Goal: Task Accomplishment & Management: Use online tool/utility

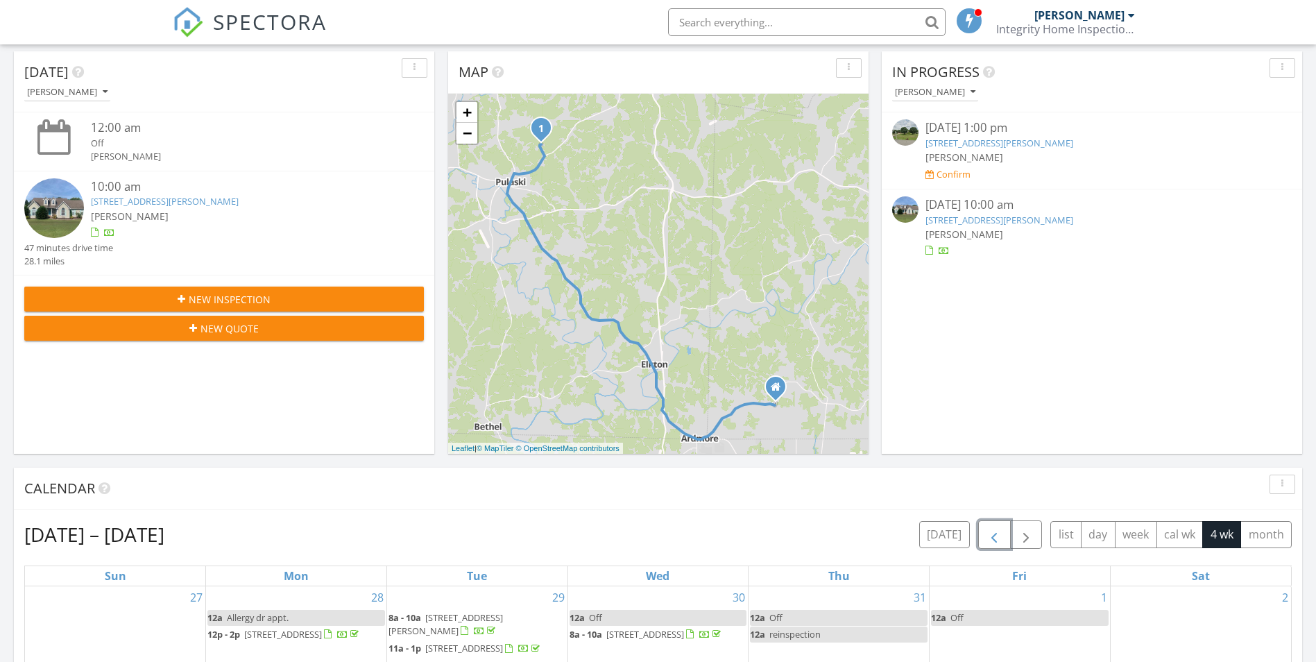
scroll to position [139, 0]
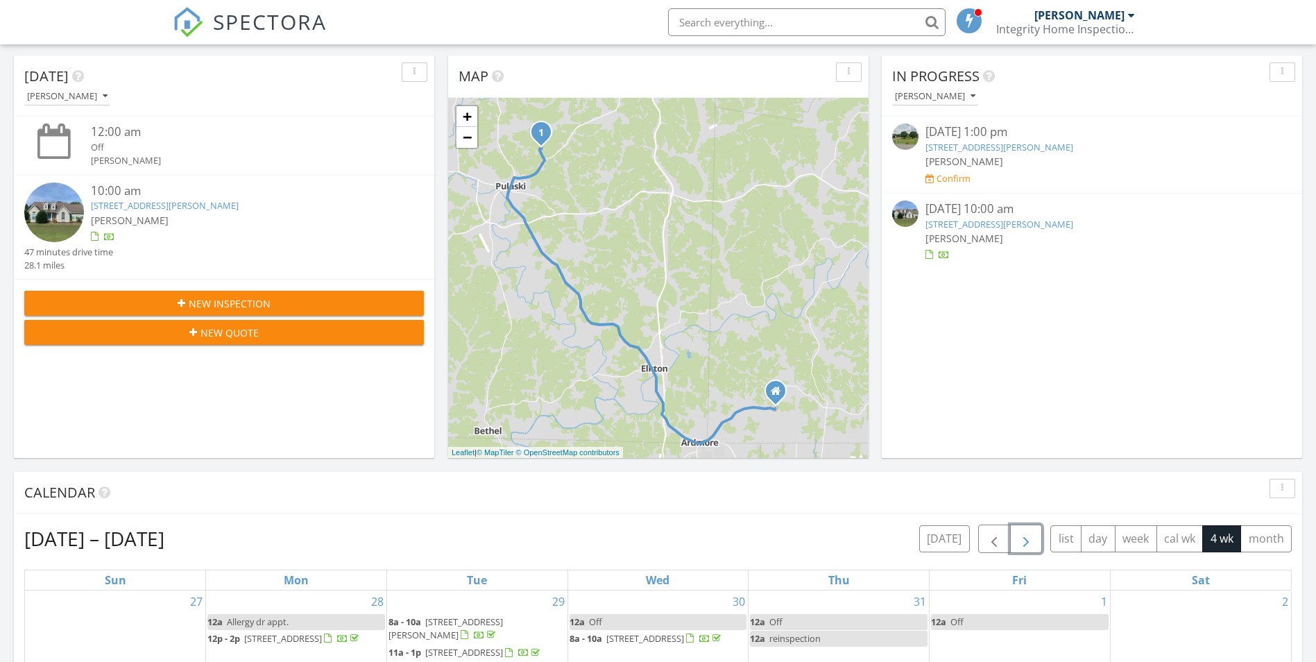
click at [1023, 537] on span "button" at bounding box center [1026, 539] width 17 height 17
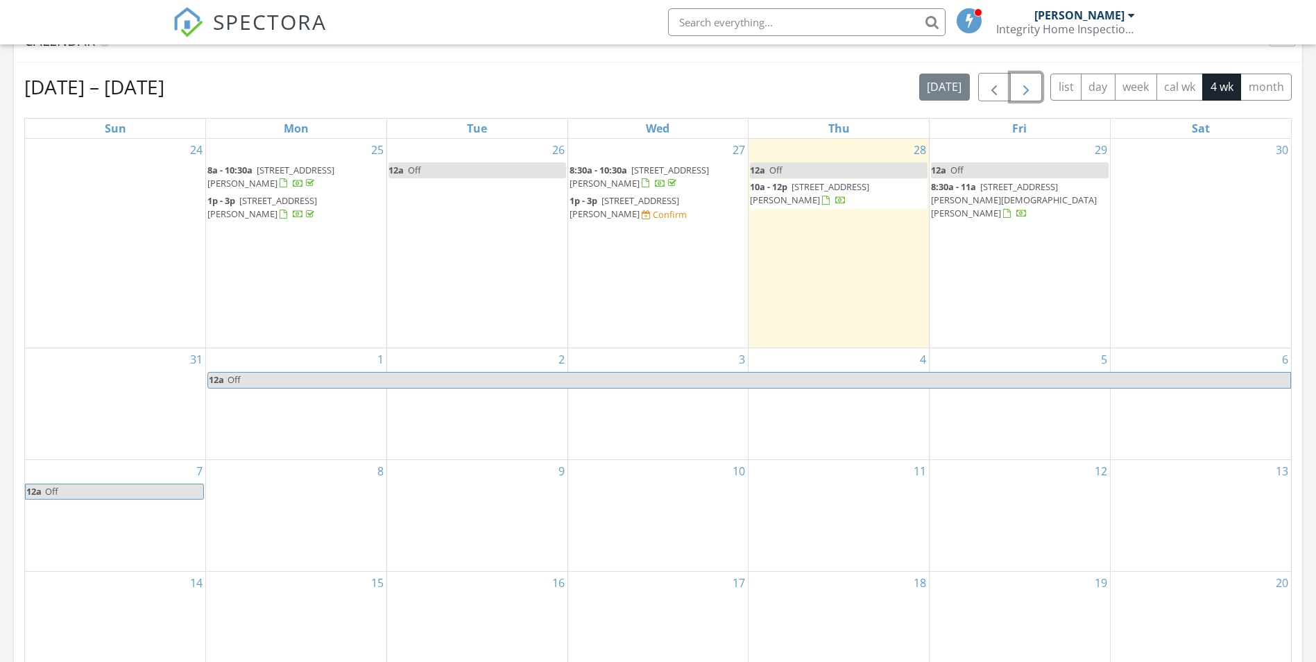
scroll to position [624, 0]
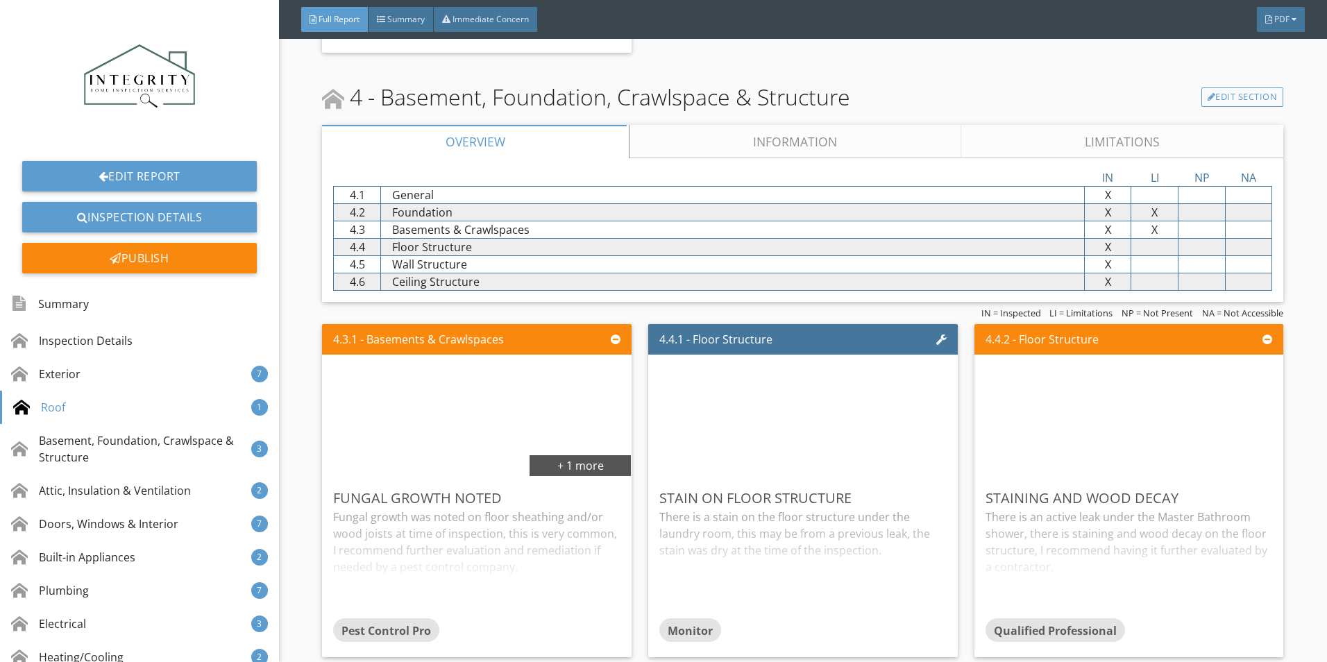
scroll to position [2567, 0]
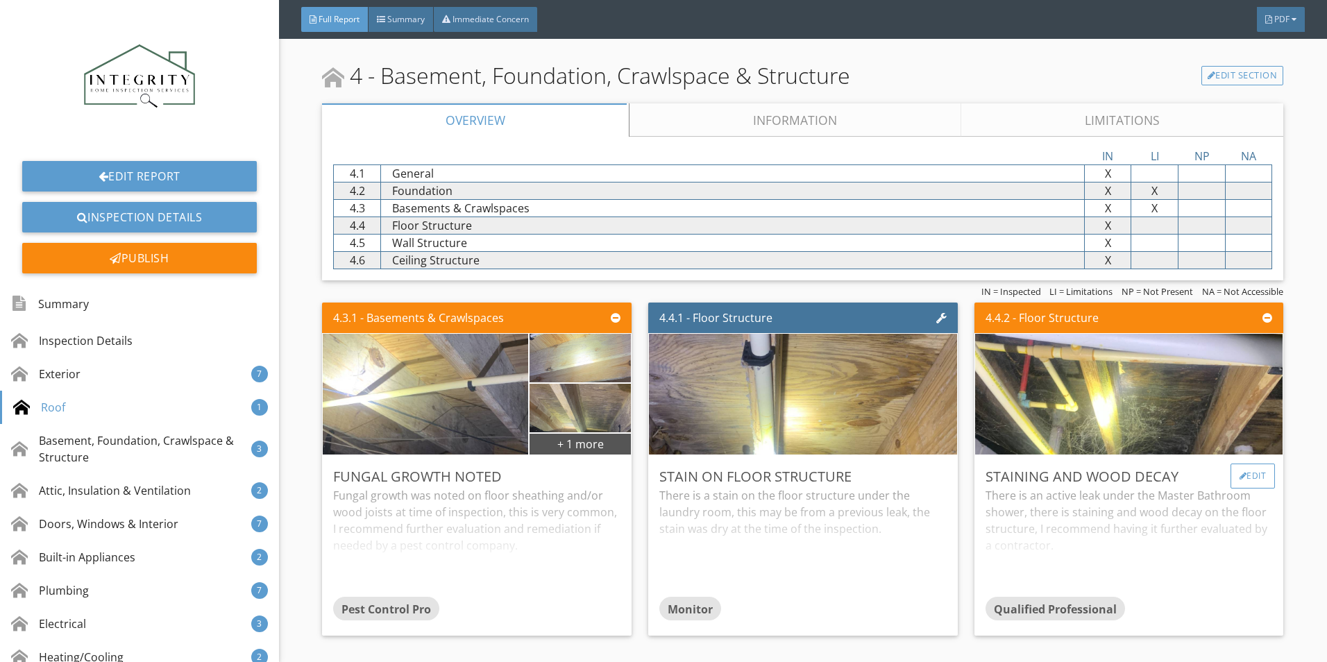
click at [1243, 474] on div "Edit" at bounding box center [1252, 475] width 45 height 25
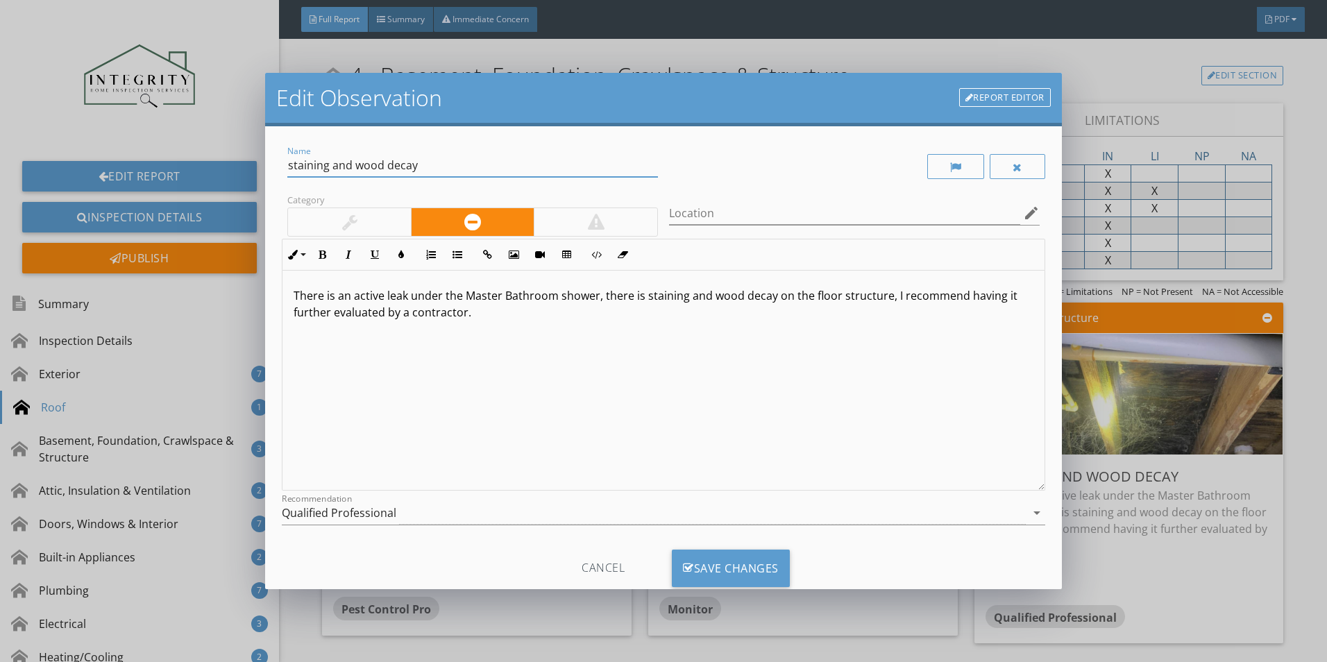
click at [287, 167] on input "staining and wood decay" at bounding box center [472, 165] width 370 height 23
type input "Active leak causing staining and wood decay"
click at [715, 568] on div "Save Changes" at bounding box center [731, 567] width 118 height 37
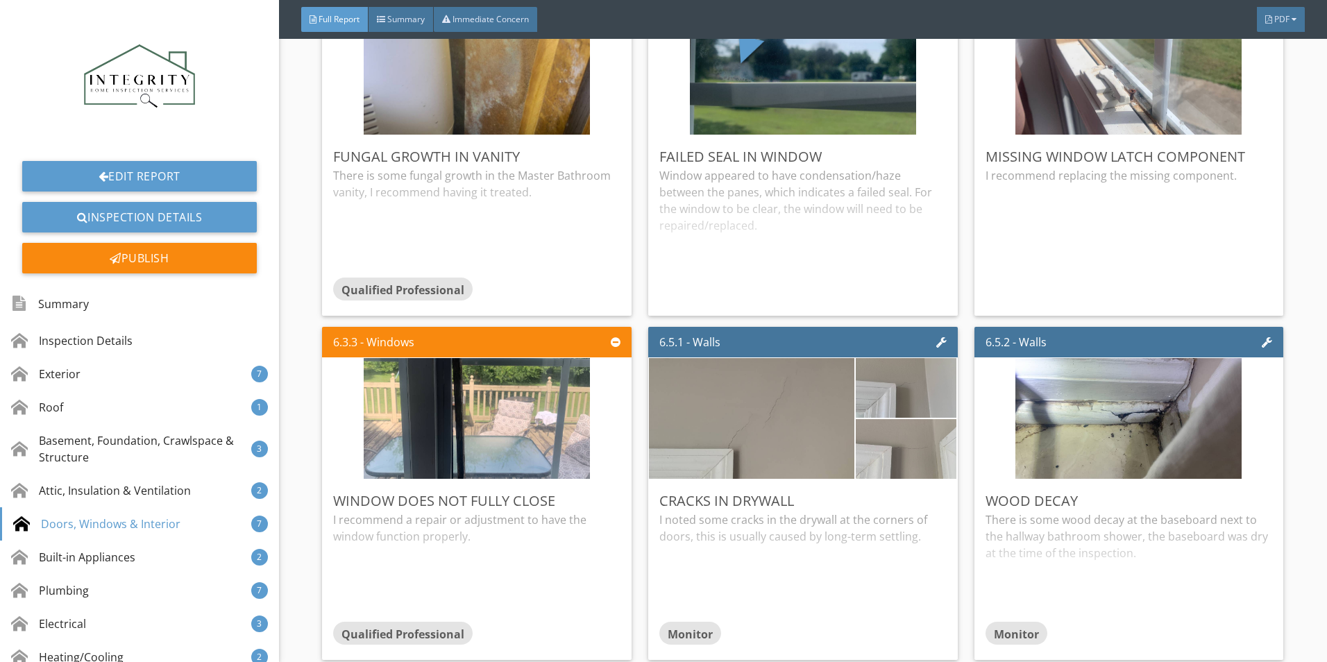
scroll to position [4163, 0]
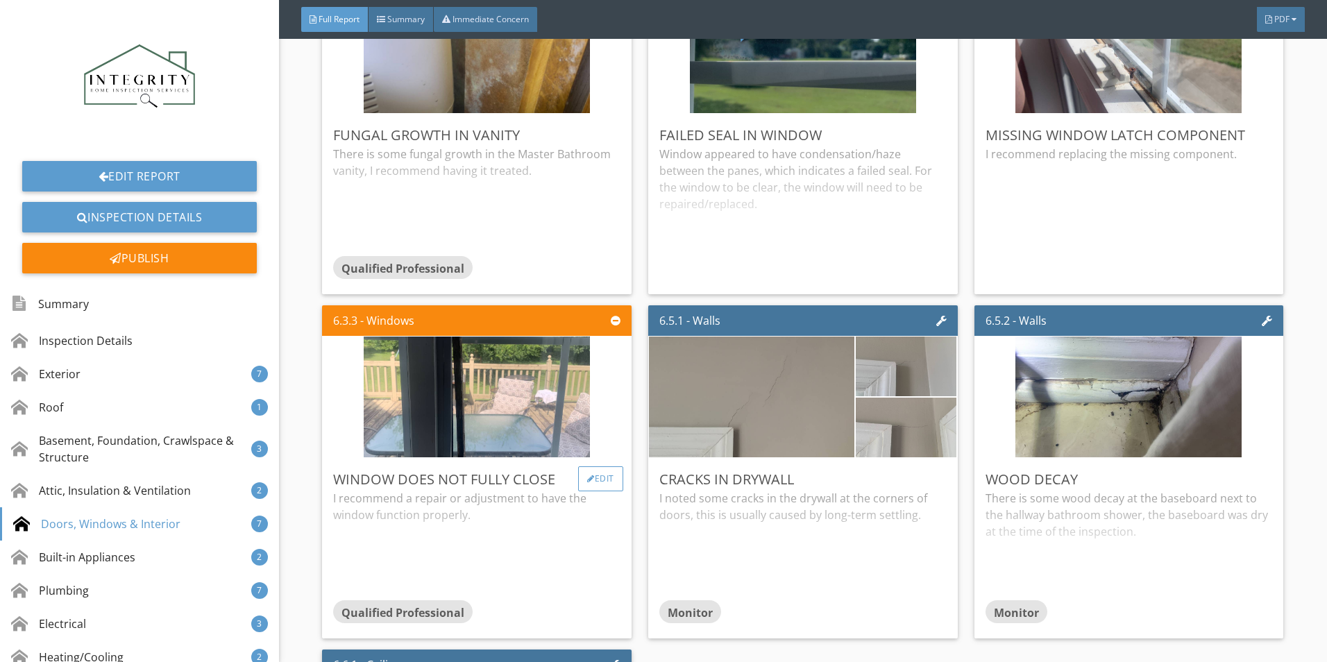
click at [587, 476] on div at bounding box center [591, 479] width 8 height 8
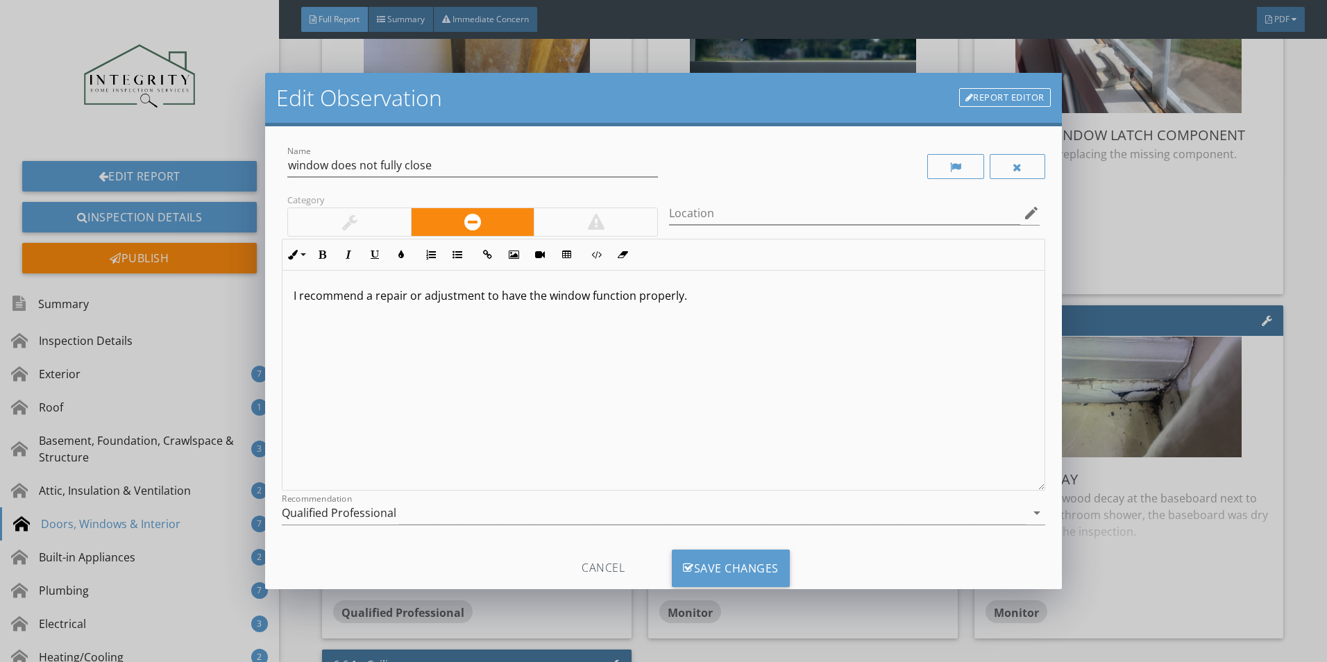
click at [356, 216] on div at bounding box center [349, 222] width 15 height 17
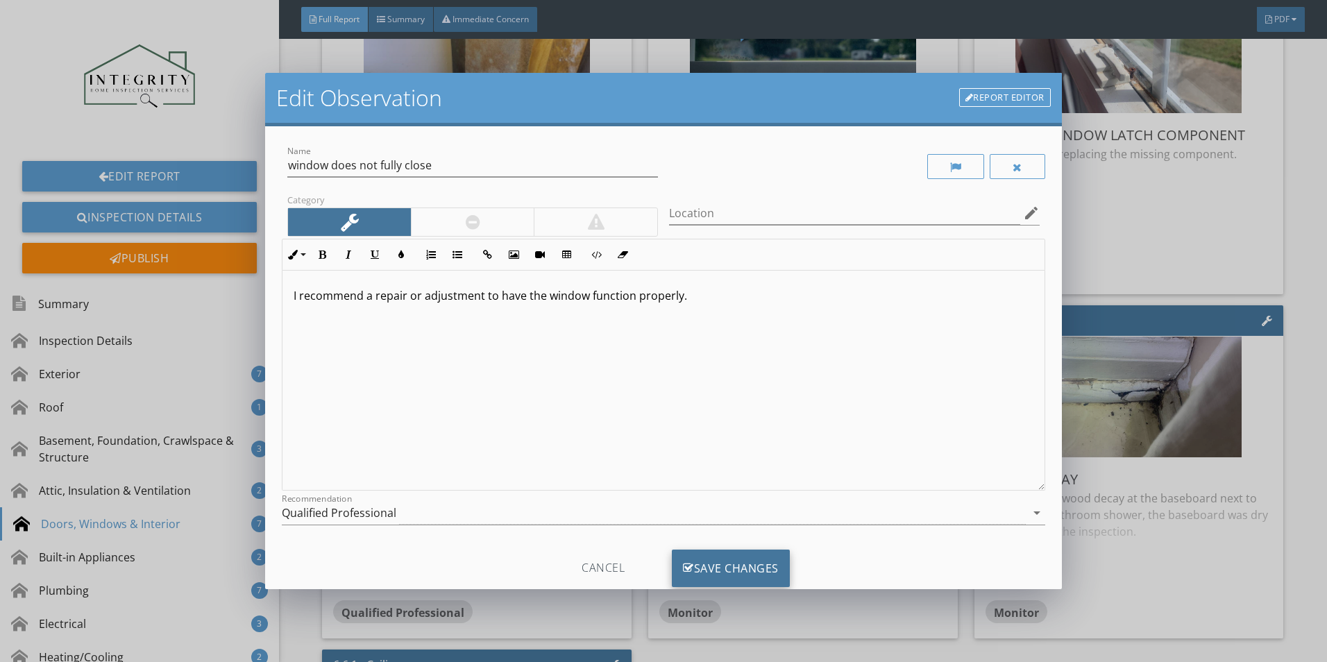
click at [697, 575] on div "Save Changes" at bounding box center [731, 567] width 118 height 37
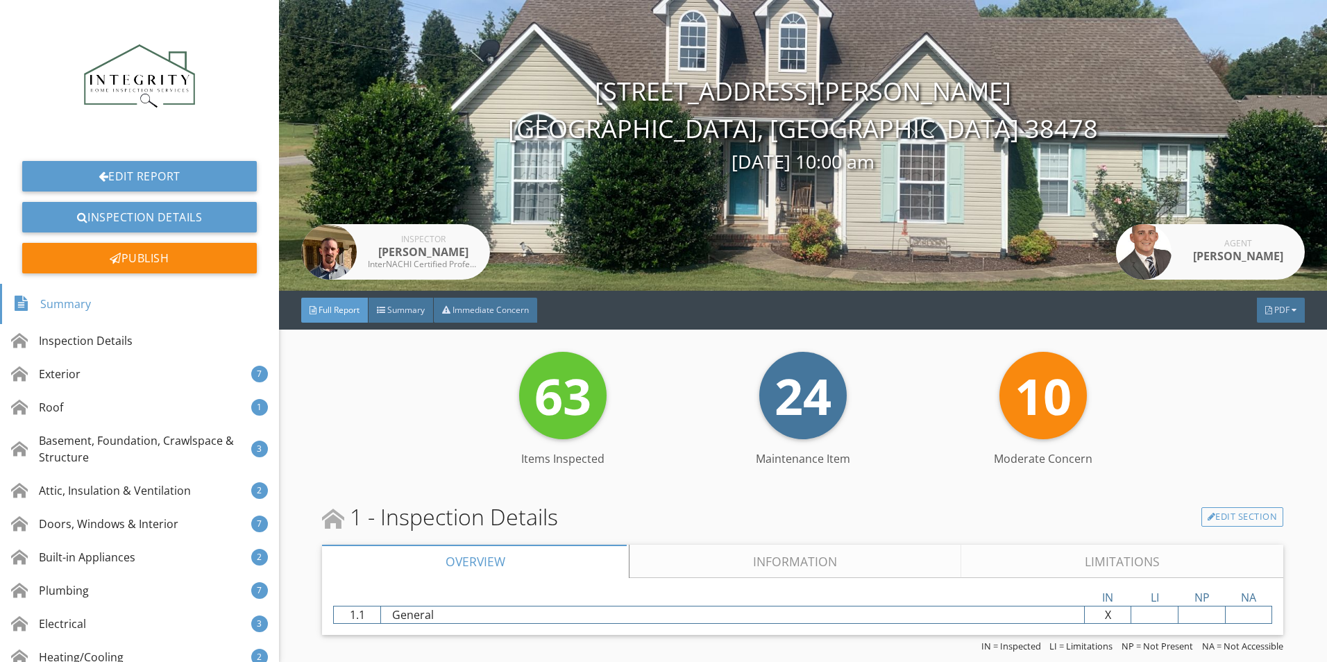
scroll to position [0, 0]
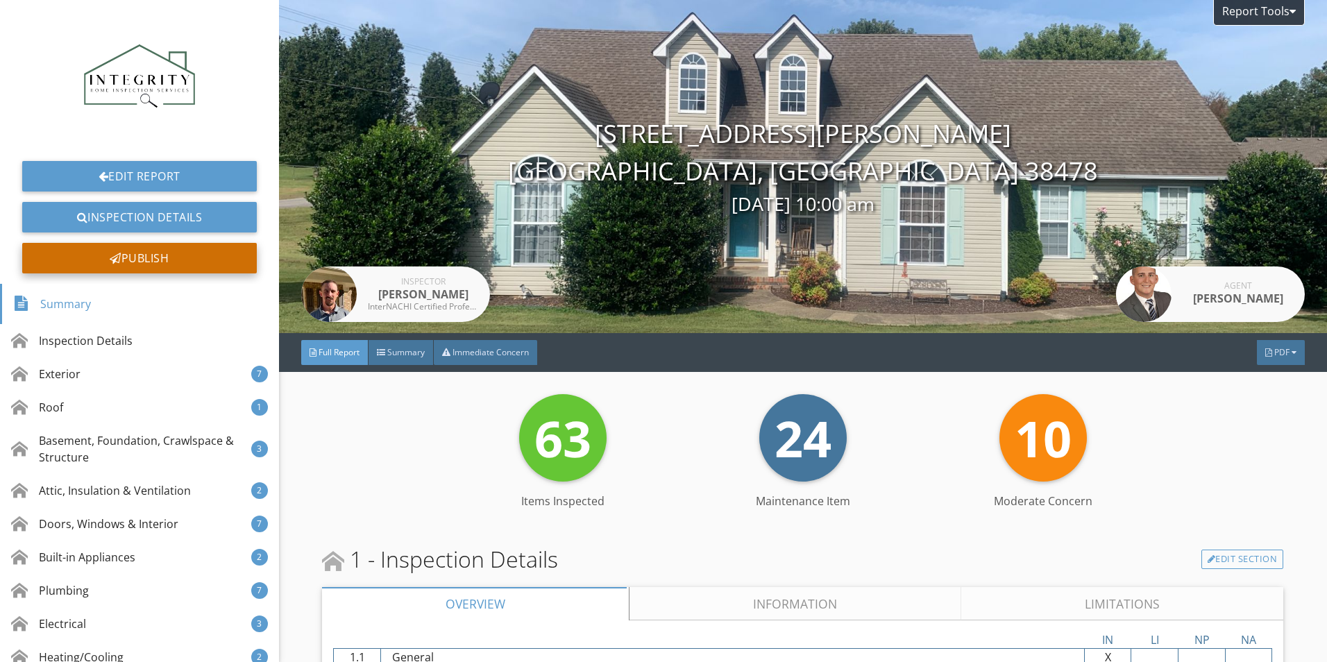
click at [121, 253] on div "Publish" at bounding box center [139, 258] width 235 height 31
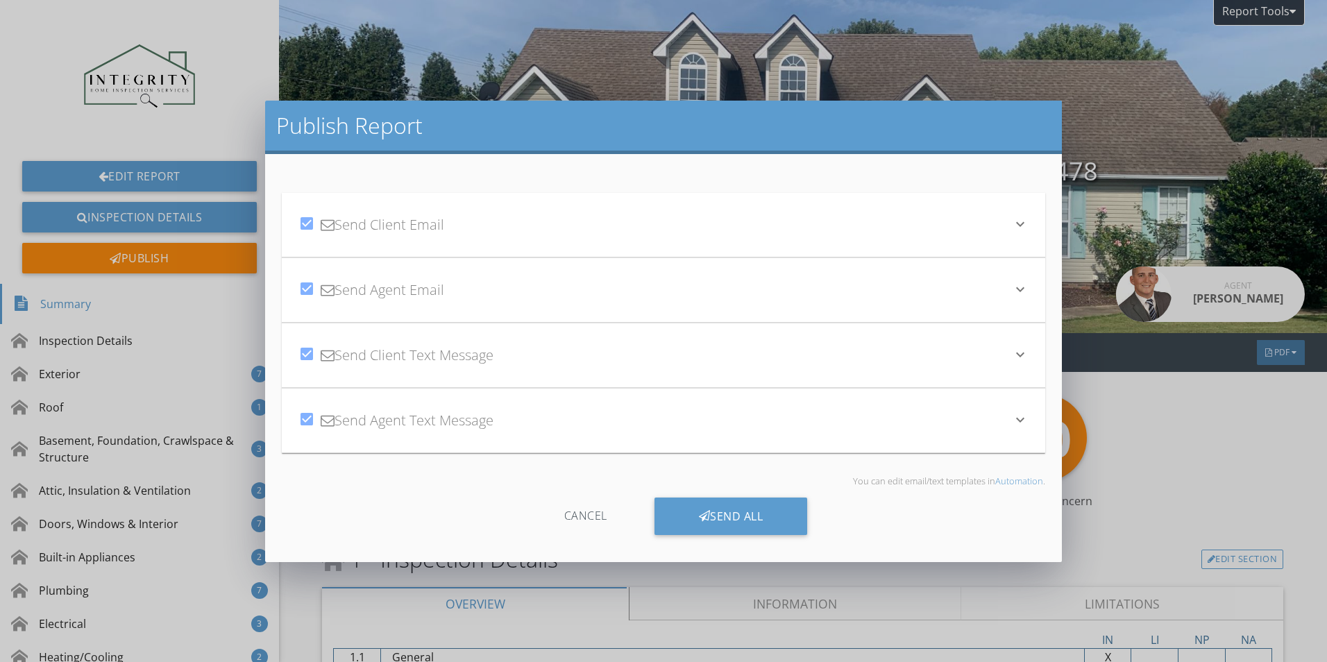
click at [581, 524] on div "Cancel" at bounding box center [586, 515] width 132 height 37
